Goal: Task Accomplishment & Management: Use online tool/utility

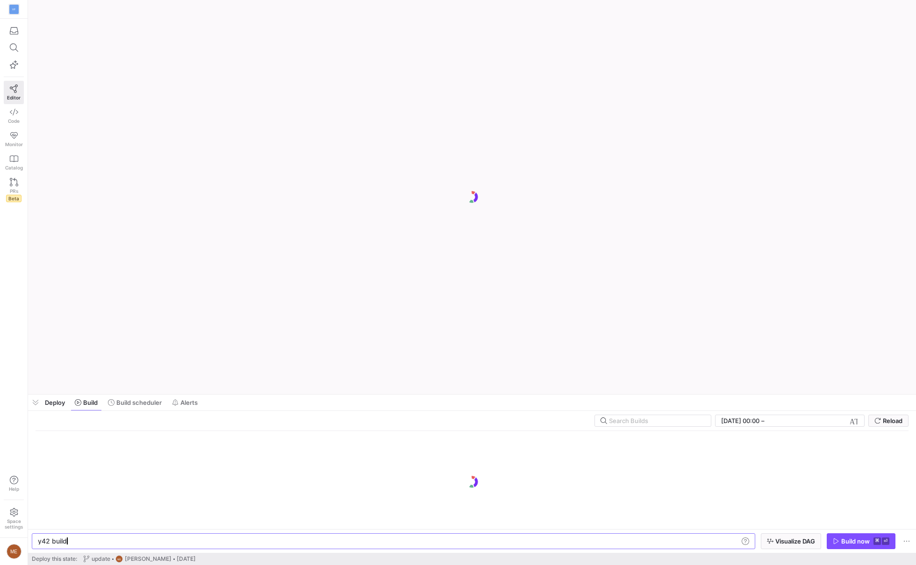
scroll to position [0, 28]
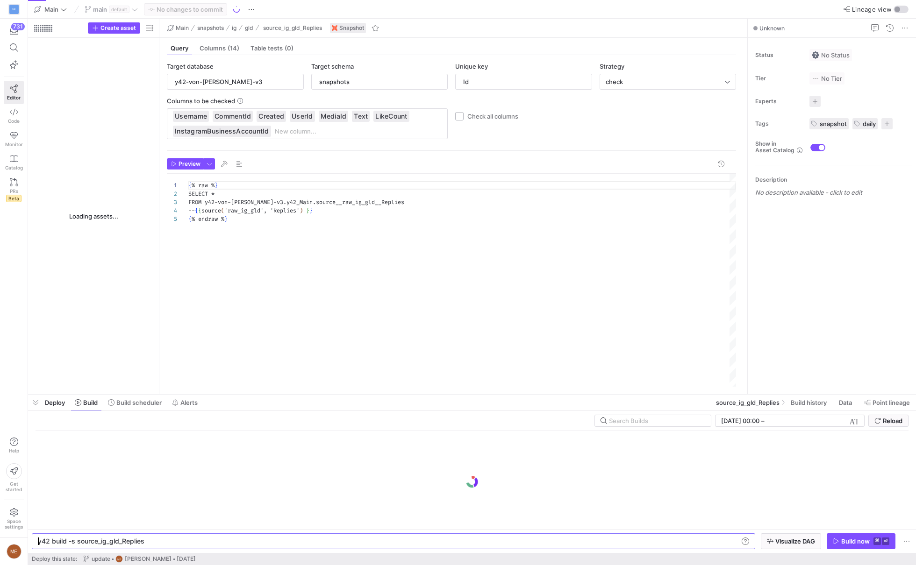
type textarea "y42 build -s source_ig_gld_Replies"
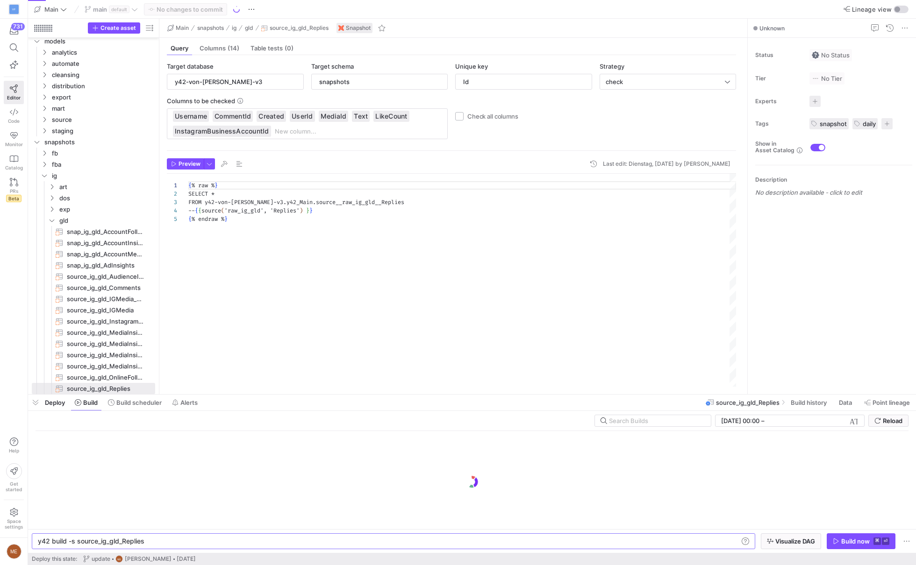
scroll to position [34, 0]
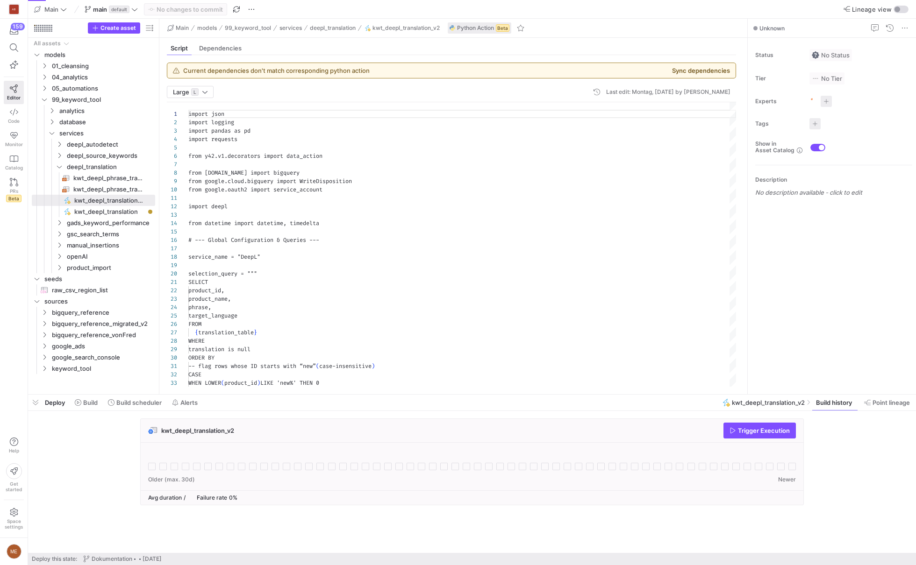
scroll to position [84, 0]
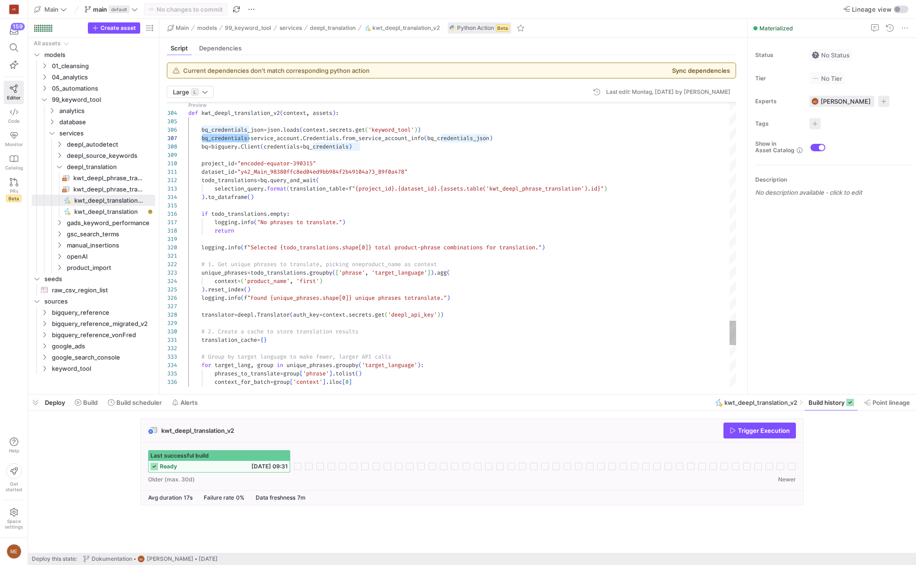
type textarea "# 1. Get unique phrases to translate, picking one product_name as context uniqu…"
